Goal: Task Accomplishment & Management: Manage account settings

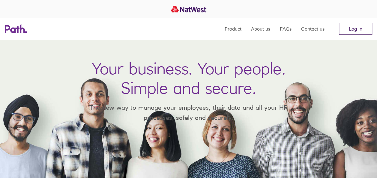
click at [362, 29] on link "Log in" at bounding box center [355, 29] width 33 height 12
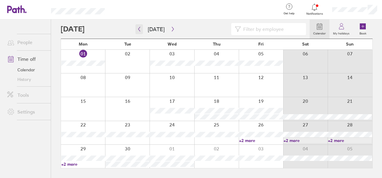
click at [141, 28] on icon "button" at bounding box center [139, 29] width 5 height 5
